Goal: Task Accomplishment & Management: Use online tool/utility

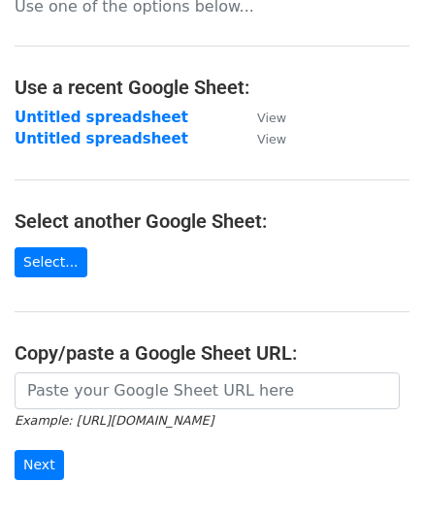
scroll to position [194, 0]
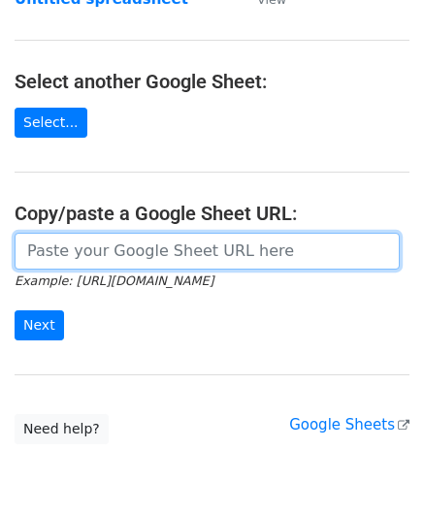
click at [101, 247] on input "url" at bounding box center [207, 251] width 385 height 37
paste input "https://docs.google.com/spreadsheets/d/1bRSAEWKQ6FwrblUgOK5A92uX1rgrTzwFMcjCAt2…"
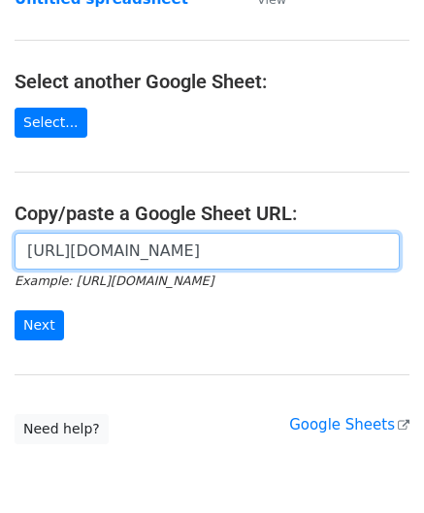
scroll to position [0, 430]
type input "https://docs.google.com/spreadsheets/d/1bRSAEWKQ6FwrblUgOK5A92uX1rgrTzwFMcjCAt2…"
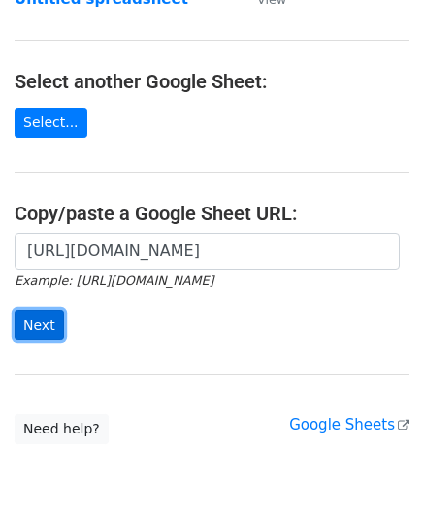
click at [50, 321] on input "Next" at bounding box center [39, 325] width 49 height 30
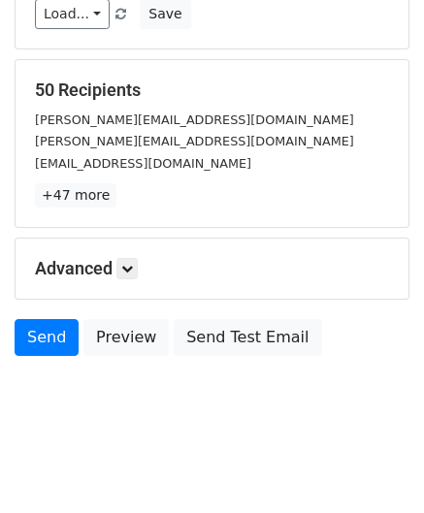
scroll to position [237, 0]
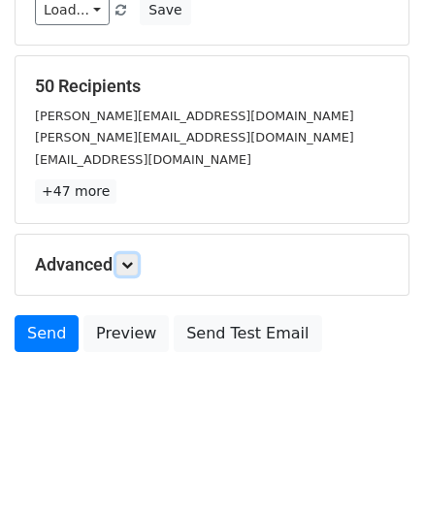
drag, startPoint x: 130, startPoint y: 263, endPoint x: 139, endPoint y: 279, distance: 18.6
click at [130, 263] on icon at bounding box center [127, 265] width 12 height 12
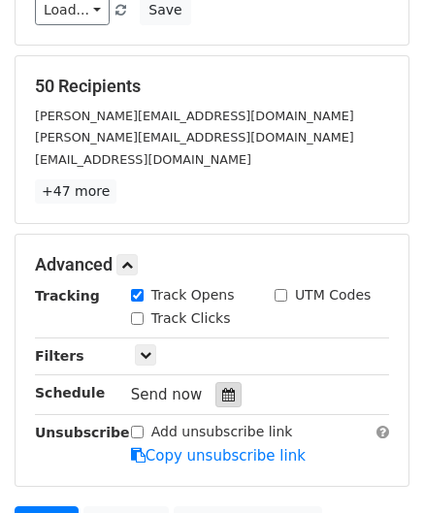
click at [222, 389] on icon at bounding box center [228, 395] width 13 height 14
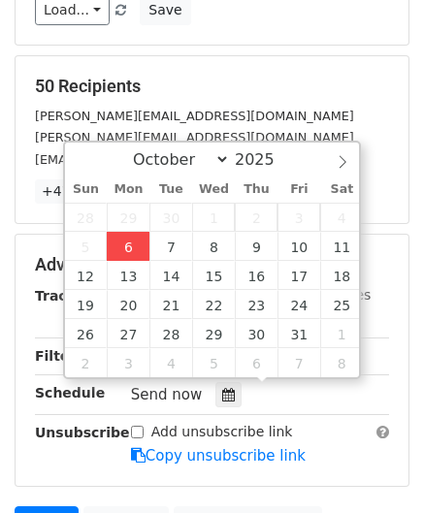
type input "[DATE] 12:00"
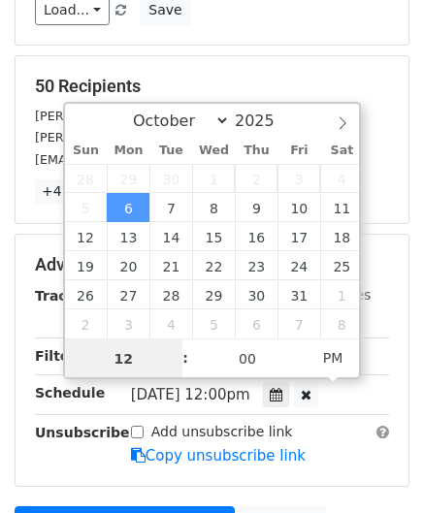
scroll to position [0, 0]
paste input "Hour"
type input "2"
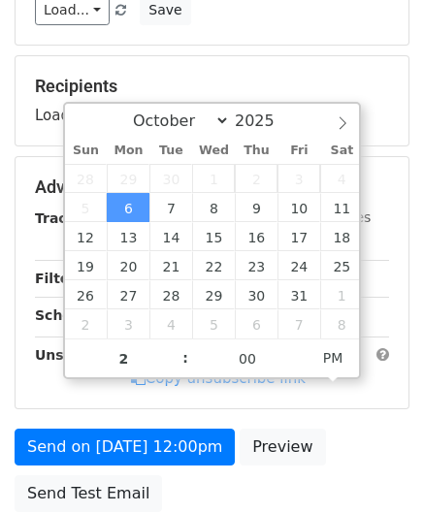
type input "[DATE] 14:00"
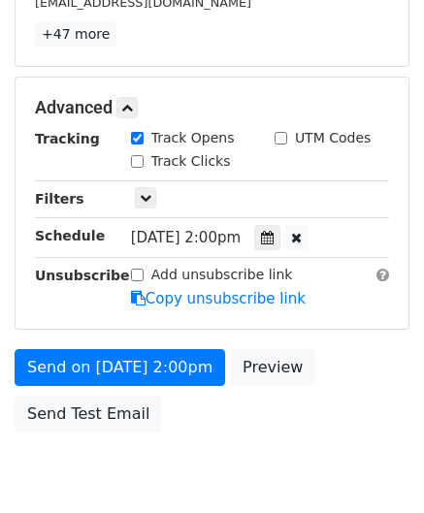
scroll to position [471, 0]
